Goal: Transaction & Acquisition: Purchase product/service

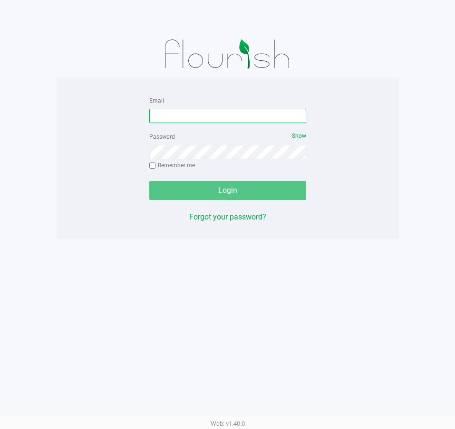
click at [171, 121] on input "Email" at bounding box center [227, 116] width 157 height 14
type input "[EMAIL_ADDRESS][DOMAIN_NAME]"
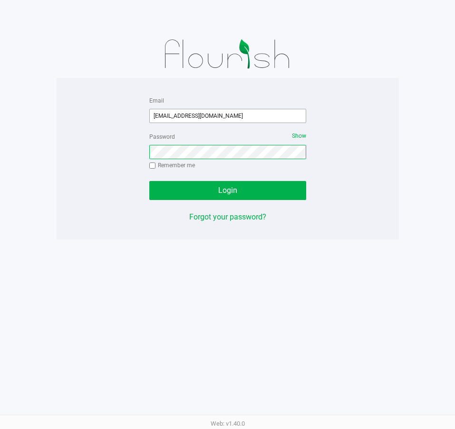
click at [149, 181] on button "Login" at bounding box center [227, 190] width 157 height 19
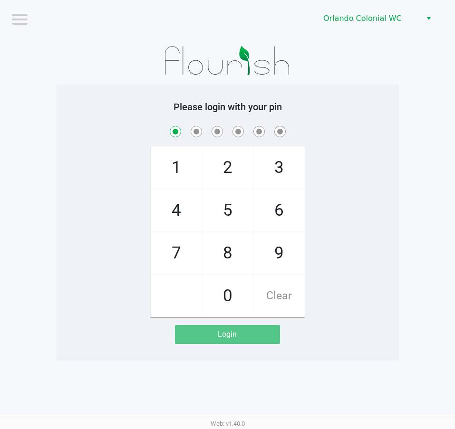
checkbox input "true"
checkbox input "false"
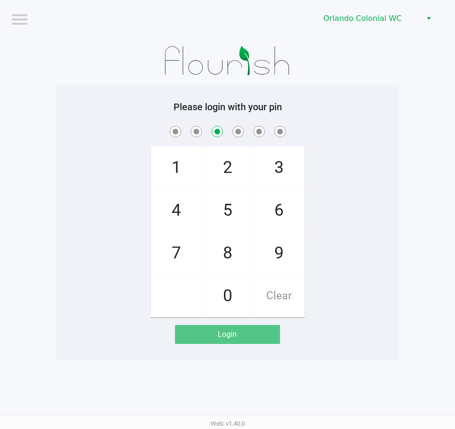
checkbox input "false"
checkbox input "true"
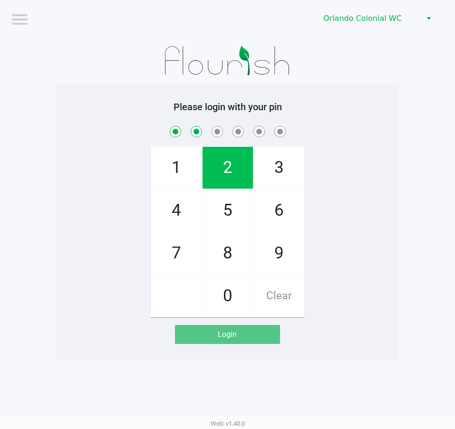
checkbox input "true"
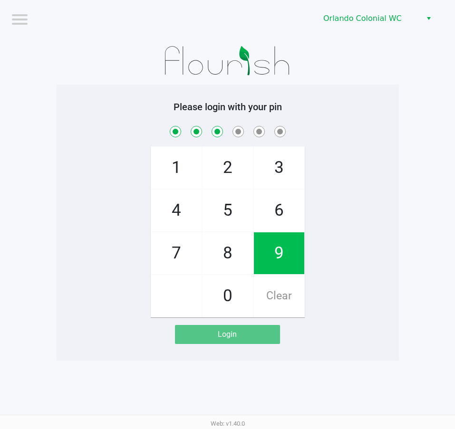
checkbox input "true"
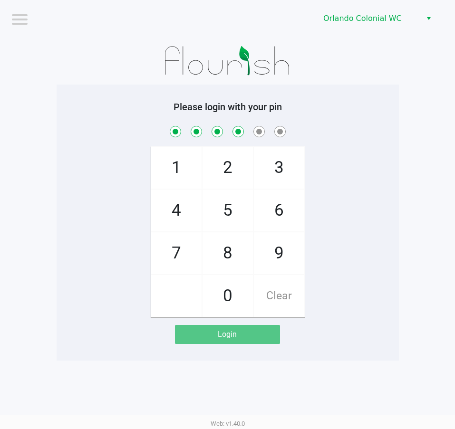
checkbox input "true"
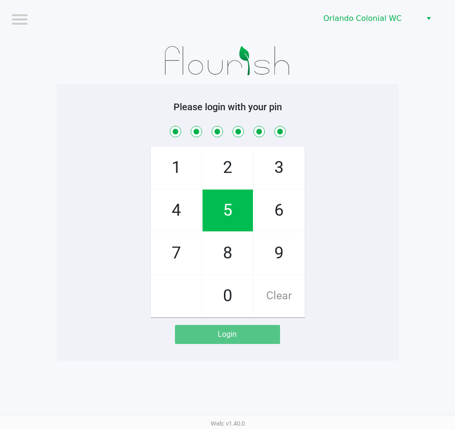
checkbox input "true"
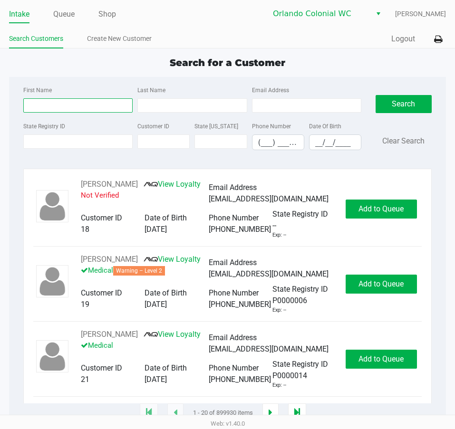
click at [32, 110] on input "First Name" at bounding box center [77, 105] width 109 height 14
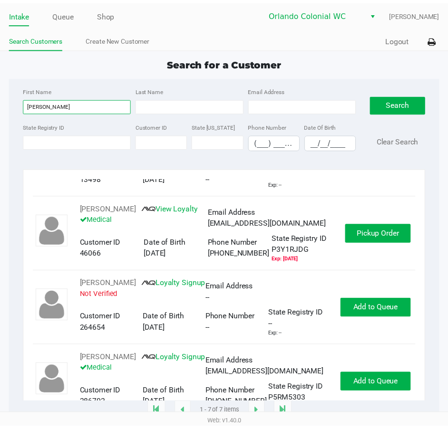
scroll to position [143, 0]
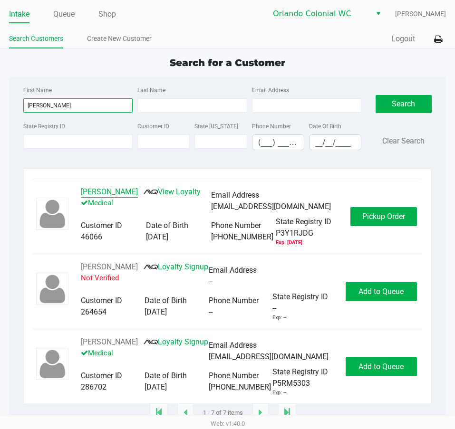
type input "[PERSON_NAME]"
click at [113, 191] on button "[PERSON_NAME]" at bounding box center [109, 191] width 57 height 11
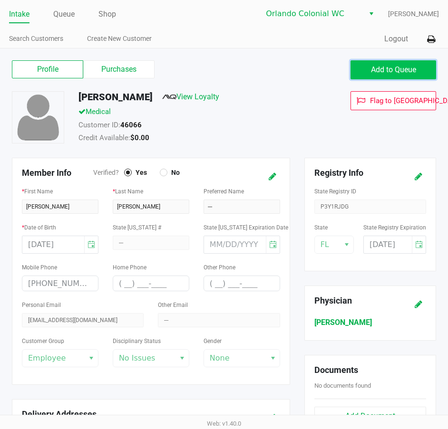
click at [367, 64] on button "Add to Queue" at bounding box center [393, 69] width 86 height 19
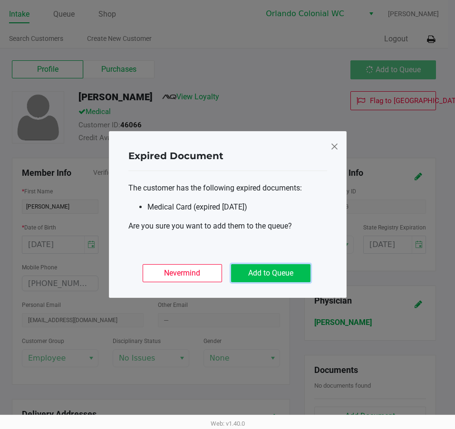
click at [280, 275] on button "Add to Queue" at bounding box center [270, 273] width 79 height 18
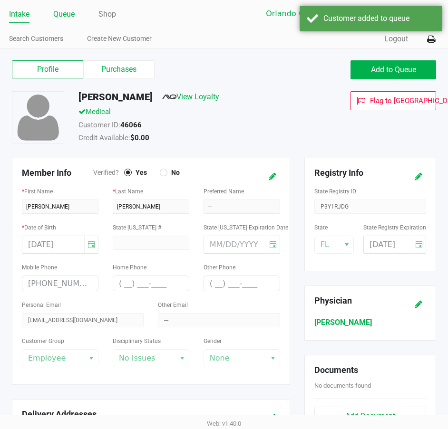
click at [61, 15] on link "Queue" at bounding box center [63, 14] width 21 height 13
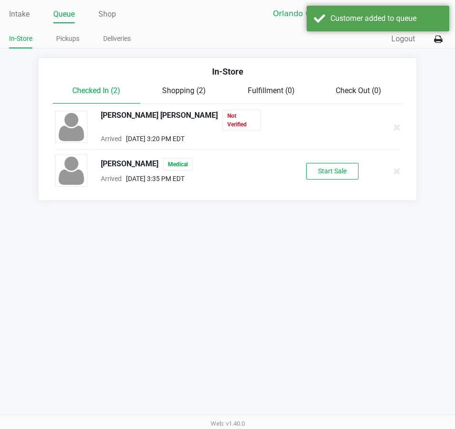
click at [305, 167] on div "Start Sale" at bounding box center [332, 171] width 90 height 17
click at [318, 170] on button "Start Sale" at bounding box center [332, 171] width 52 height 17
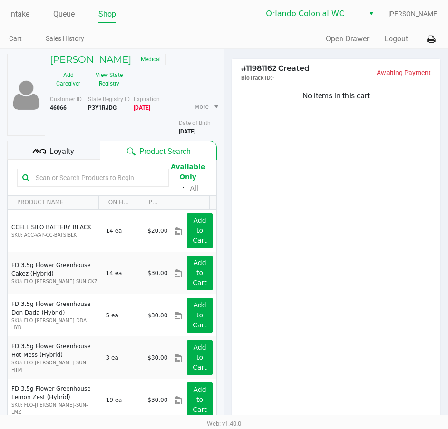
click at [92, 183] on input "text" at bounding box center [98, 178] width 132 height 14
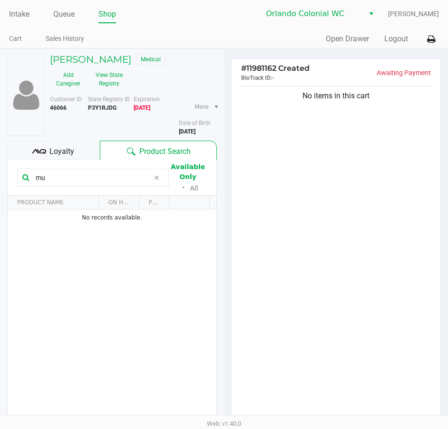
type input "m"
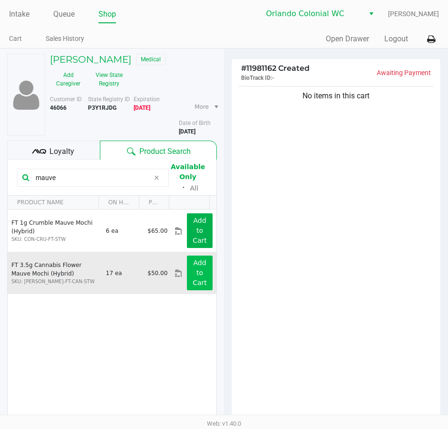
type input "mauve"
click at [193, 275] on app-button-loader "Add to Cart" at bounding box center [200, 273] width 14 height 28
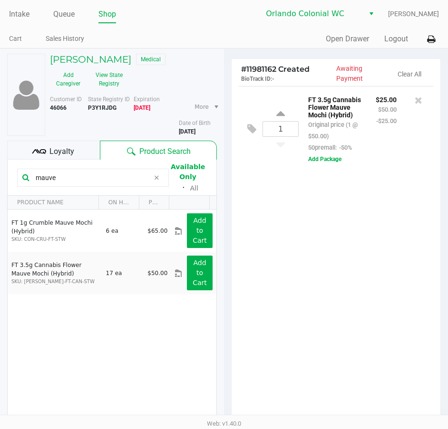
click at [66, 176] on input "mauve" at bounding box center [90, 178] width 117 height 14
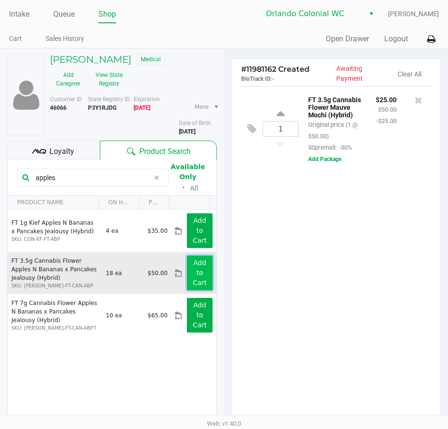
click at [188, 277] on button "Add to Cart" at bounding box center [200, 273] width 26 height 35
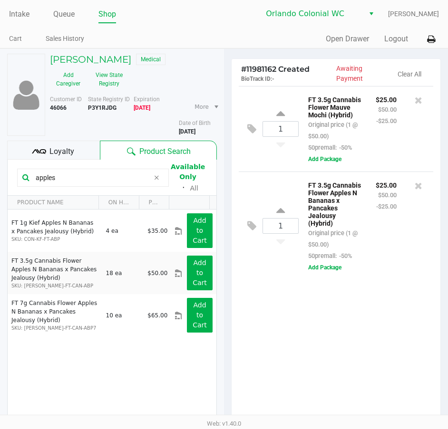
drag, startPoint x: 64, startPoint y: 176, endPoint x: 18, endPoint y: 176, distance: 46.1
click at [18, 176] on div "apples" at bounding box center [93, 178] width 152 height 18
click at [97, 179] on input "apples" at bounding box center [90, 178] width 117 height 14
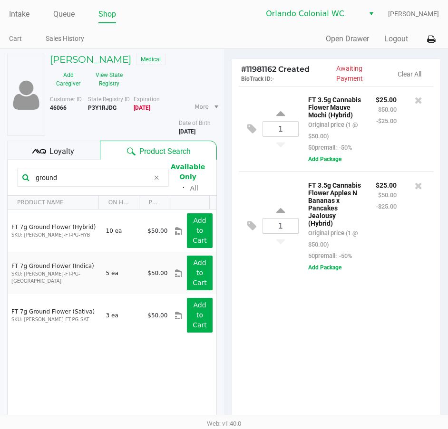
click at [199, 209] on div "PRODUCT NAME ON HAND PRICE" at bounding box center [112, 203] width 209 height 14
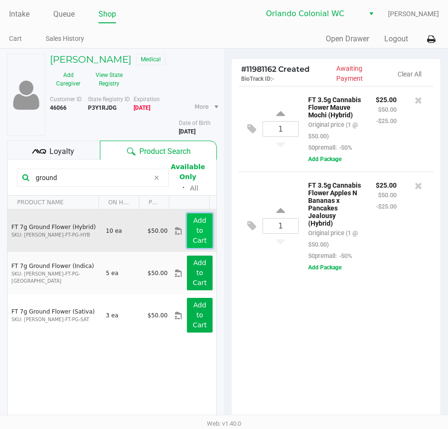
click at [196, 227] on app-button-loader "Add to Cart" at bounding box center [200, 231] width 14 height 28
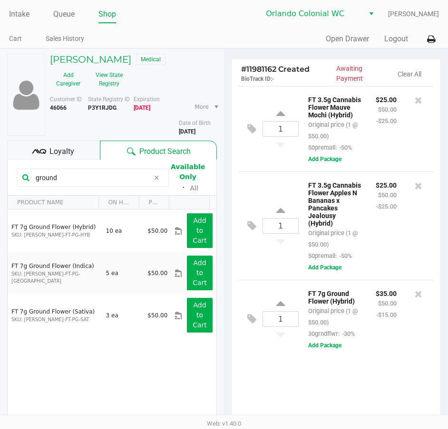
click at [68, 176] on input "ground" at bounding box center [90, 178] width 117 height 14
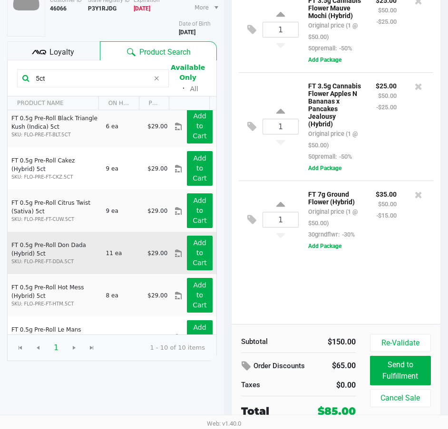
scroll to position [95, 0]
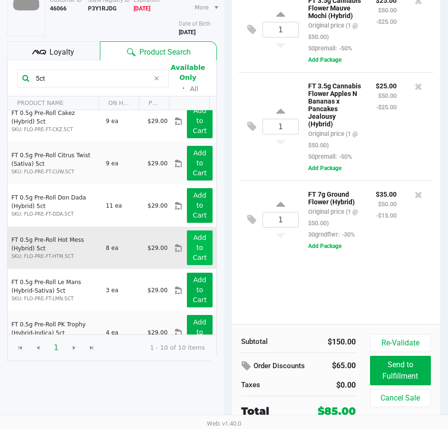
type input "5ct"
click at [198, 251] on button "Add to Cart" at bounding box center [200, 248] width 26 height 35
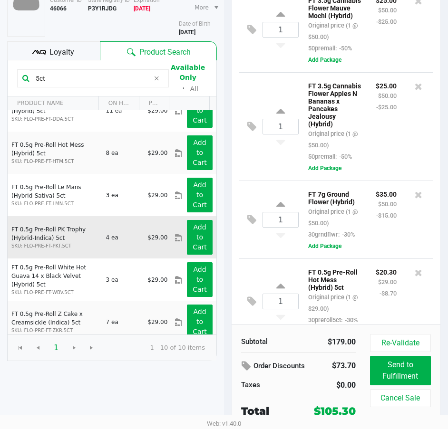
scroll to position [199, 0]
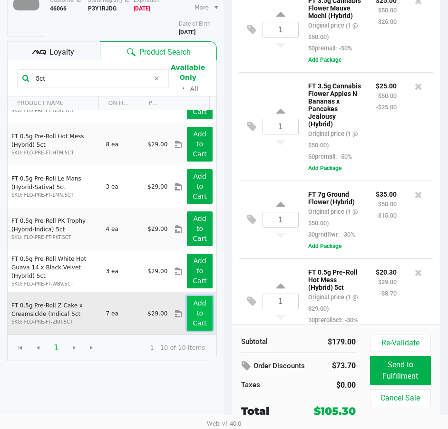
click at [193, 309] on button "Add to Cart" at bounding box center [200, 313] width 26 height 35
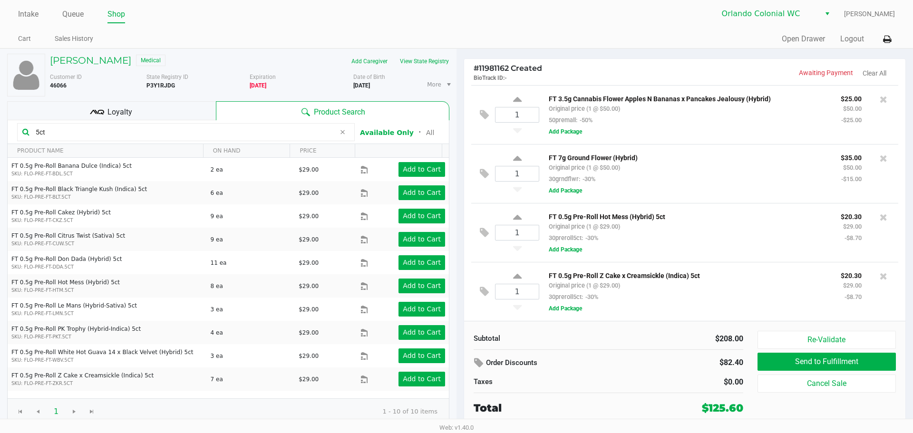
scroll to position [60, 0]
click at [32, 15] on link "Intake" at bounding box center [28, 14] width 20 height 13
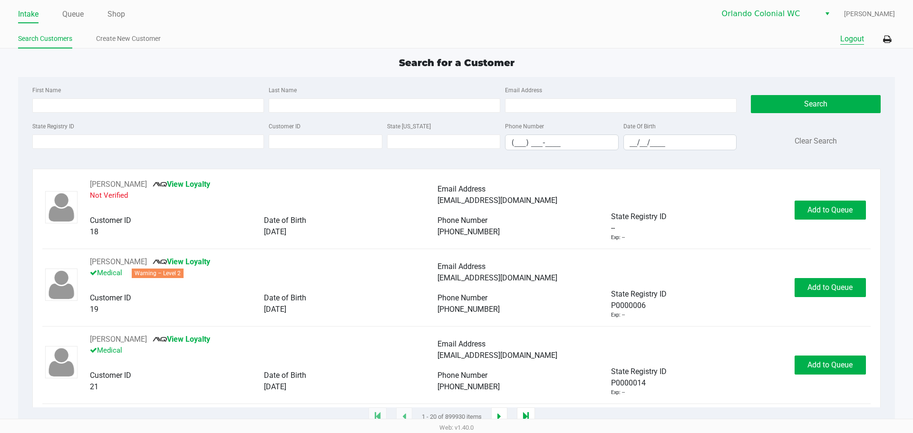
click at [455, 35] on button "Logout" at bounding box center [852, 38] width 24 height 11
